Goal: Information Seeking & Learning: Learn about a topic

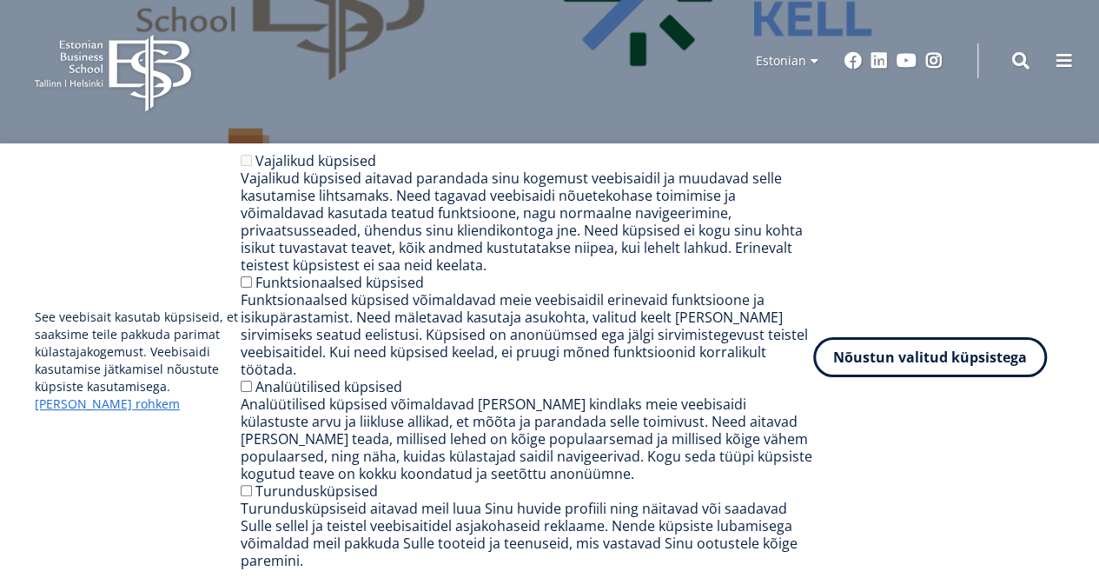
click at [912, 377] on button "Nõustun valitud küpsistega" at bounding box center [930, 357] width 234 height 40
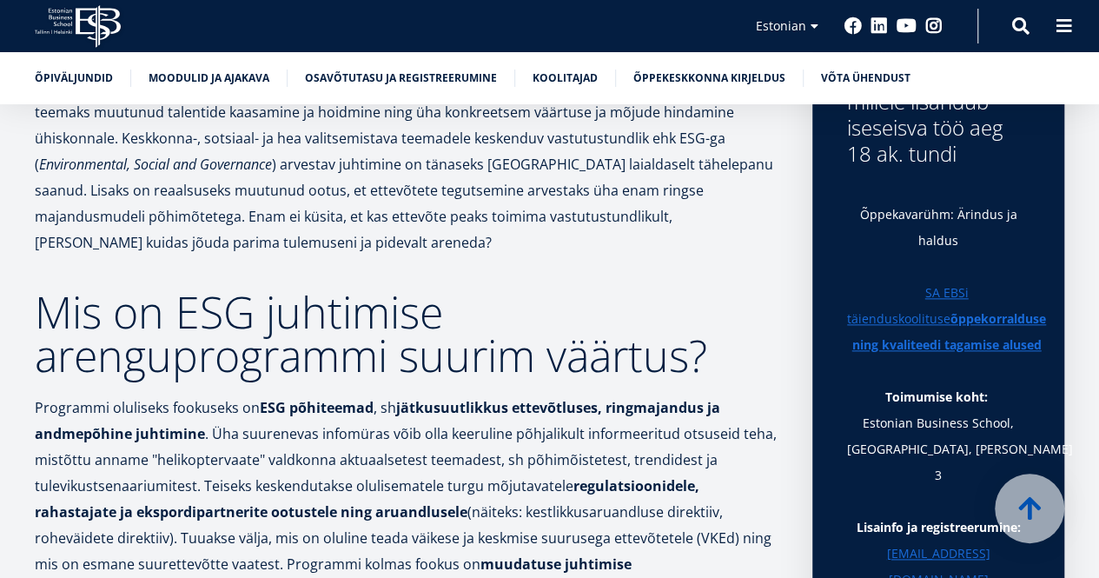
scroll to position [868, 0]
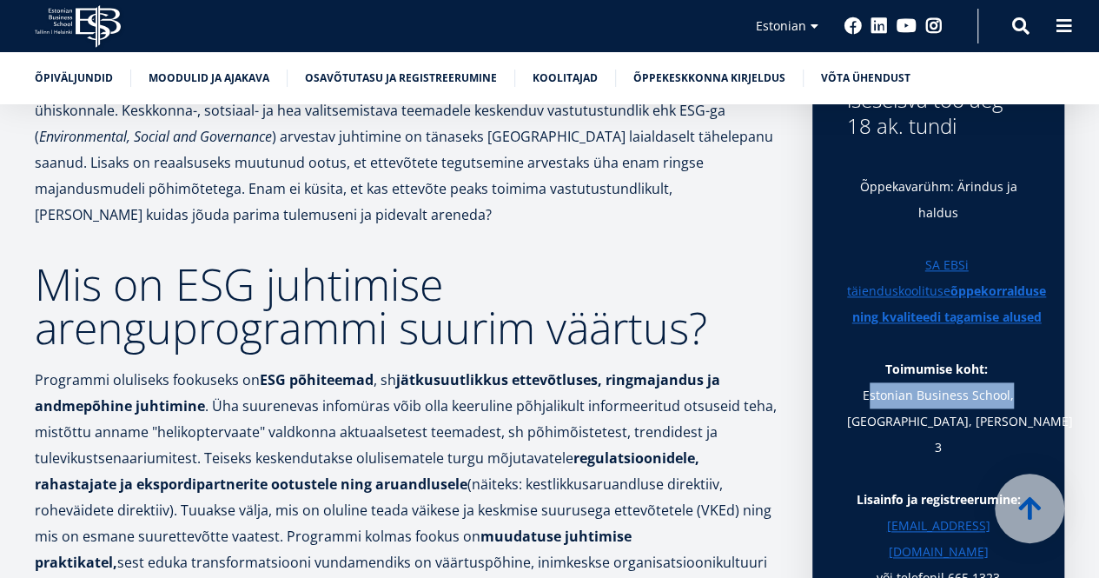
drag, startPoint x: 865, startPoint y: 397, endPoint x: 1007, endPoint y: 402, distance: 142.5
click at [1007, 402] on p "Toimumise koht: [GEOGRAPHIC_DATA], [GEOGRAPHIC_DATA], [PERSON_NAME] 3" at bounding box center [938, 408] width 182 height 104
copy p "Estonian Business School"
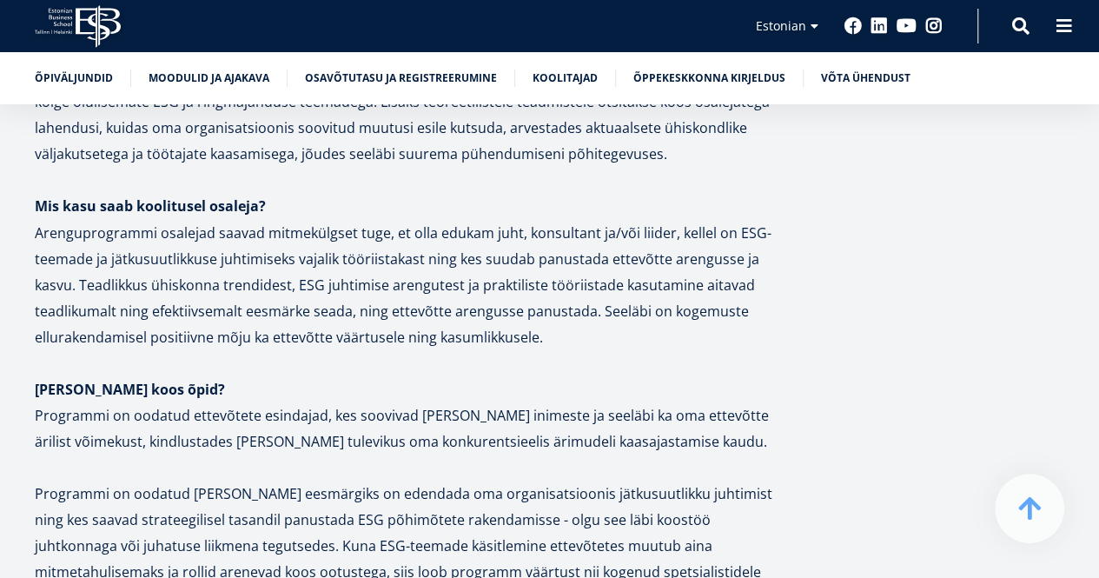
scroll to position [1409, 0]
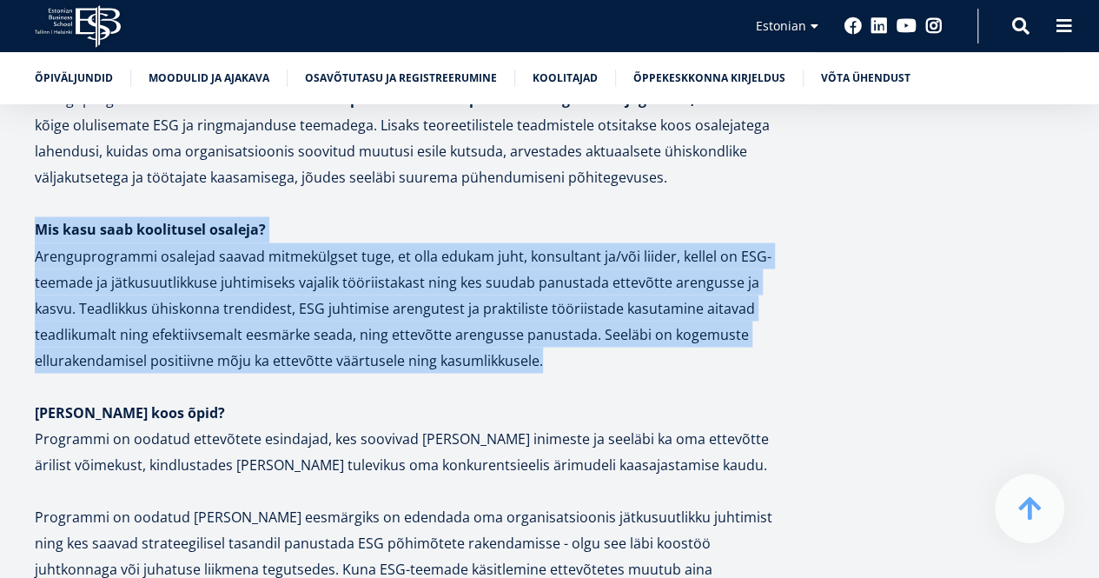
drag, startPoint x: 568, startPoint y: 336, endPoint x: 16, endPoint y: 202, distance: 568.3
click at [16, 202] on div "Kuidas teha nii, et [PERSON_NAME] jätkusuutlik mõtteviis ettevõtetes ei jääks […" at bounding box center [549, 259] width 1099 height 2572
copy div "Mis kasu saab koolitusel osaleja? Arenguprogrammi osalejad saavad mitmekülgset …"
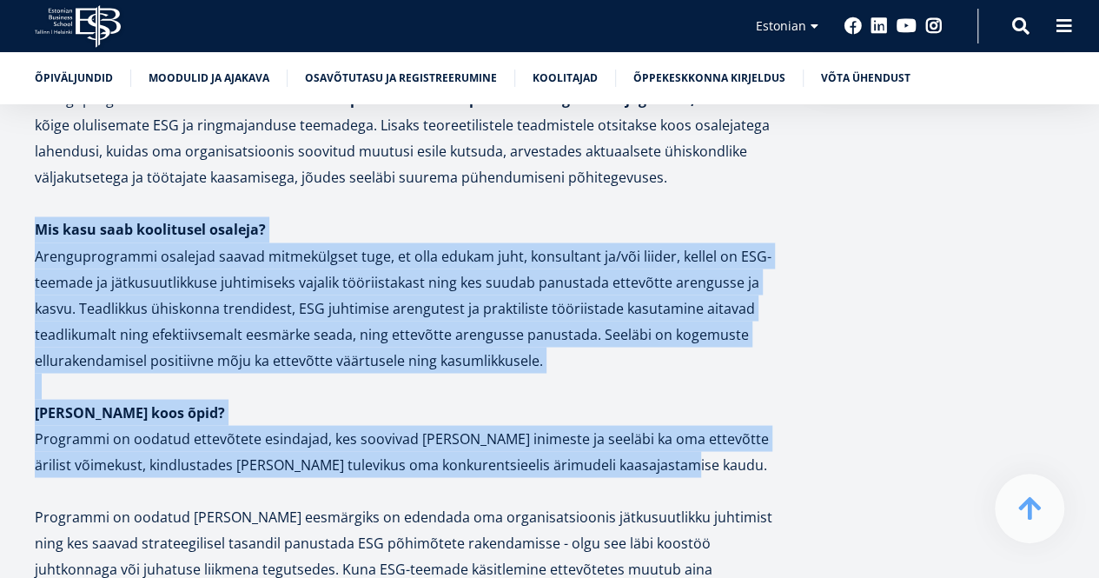
drag, startPoint x: 670, startPoint y: 439, endPoint x: 28, endPoint y: 198, distance: 686.5
click at [28, 198] on div "Kuidas teha nii, et [PERSON_NAME] jätkusuutlik mõtteviis ettevõtetes ei jääks […" at bounding box center [549, 259] width 1099 height 2572
copy div "Mis kasu saab koolitusel osaleja? Arenguprogrammi osalejad saavad mitmekülgset …"
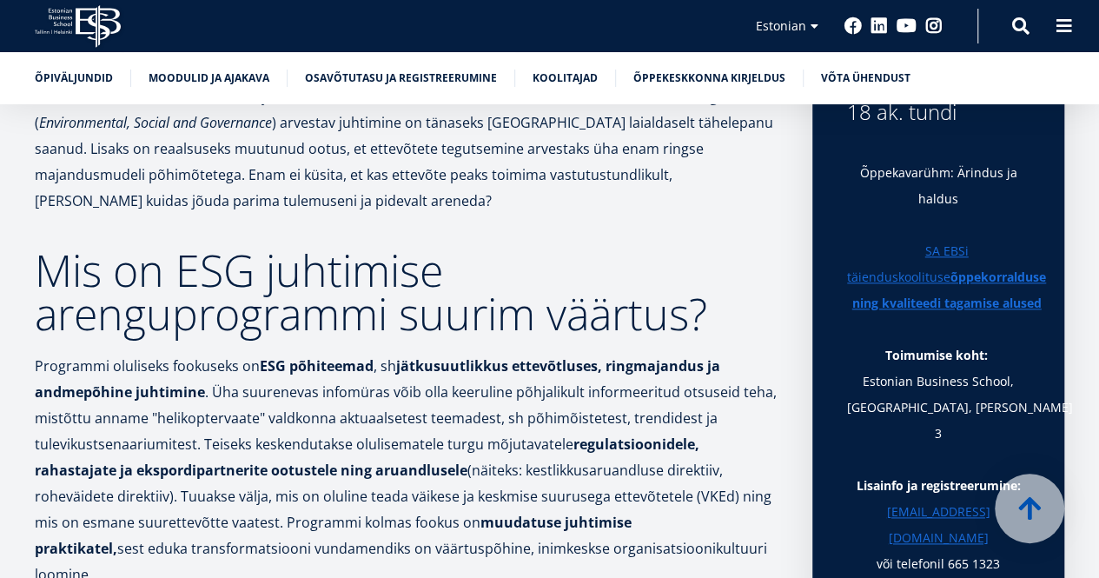
scroll to position [628, 0]
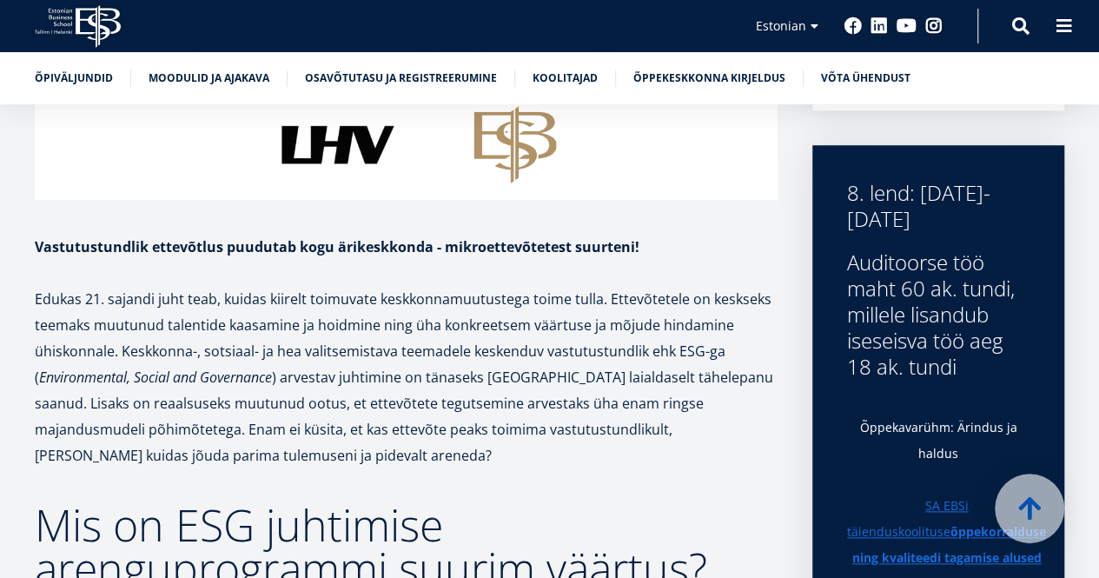
click at [749, 279] on p at bounding box center [406, 273] width 743 height 26
